Goal: Information Seeking & Learning: Learn about a topic

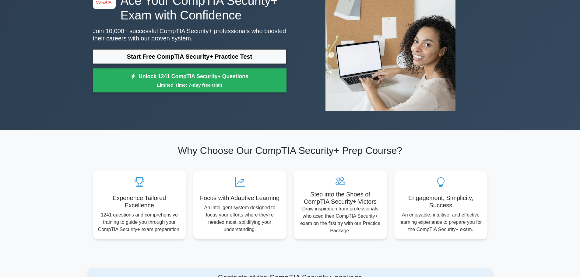
scroll to position [243, 0]
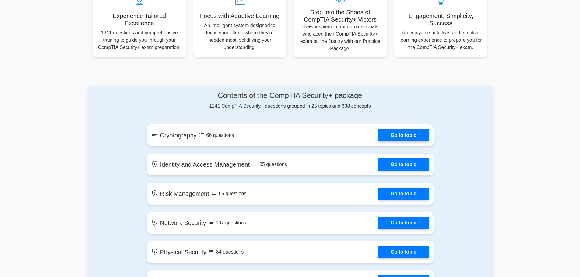
drag, startPoint x: 489, startPoint y: 177, endPoint x: 490, endPoint y: 171, distance: 6.3
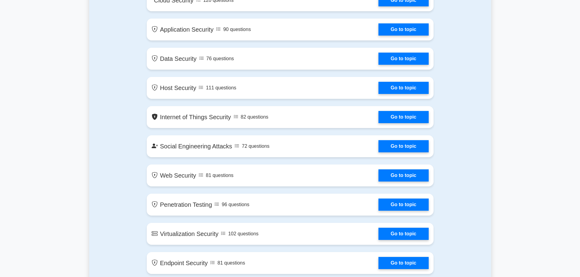
click at [477, 216] on div "Contents of the CompTIA Security+ package 1241 CompTIA Security+ questions grou…" at bounding box center [290, 16] width 402 height 773
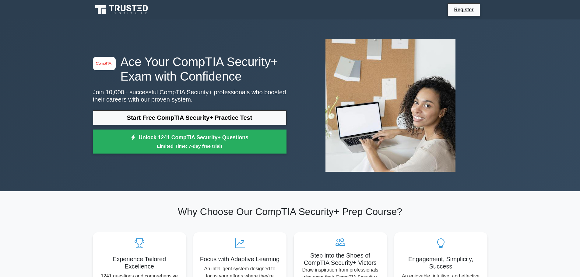
scroll to position [30, 0]
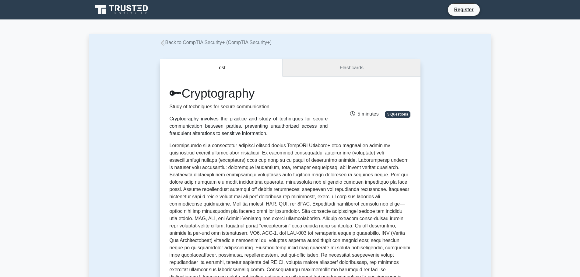
click at [381, 75] on link "Flashcards" at bounding box center [351, 67] width 138 height 17
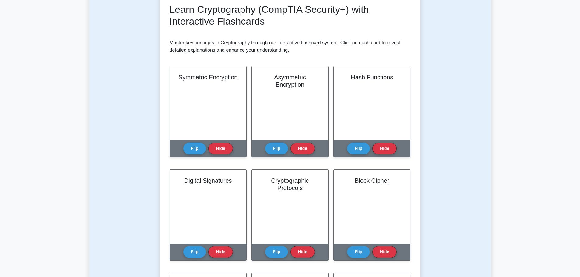
scroll to position [91, 0]
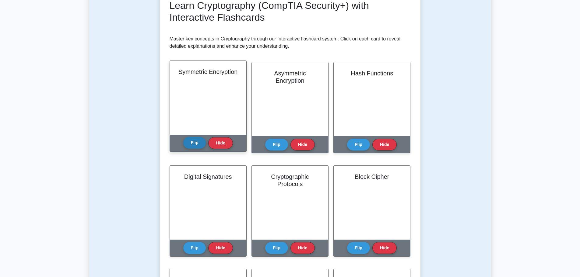
click at [192, 140] on button "Flip" at bounding box center [194, 143] width 23 height 12
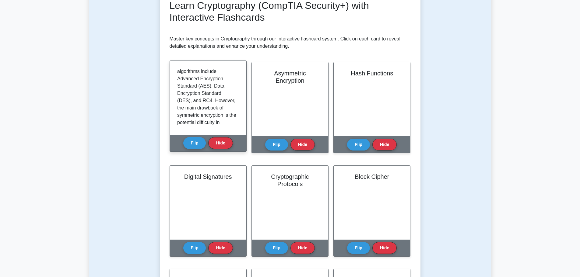
scroll to position [187, 0]
click at [200, 145] on button "Flip" at bounding box center [194, 143] width 23 height 12
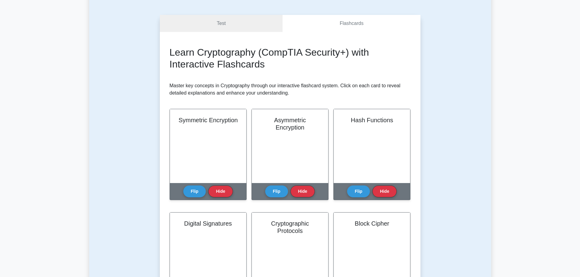
scroll to position [0, 0]
